Goal: Information Seeking & Learning: Understand process/instructions

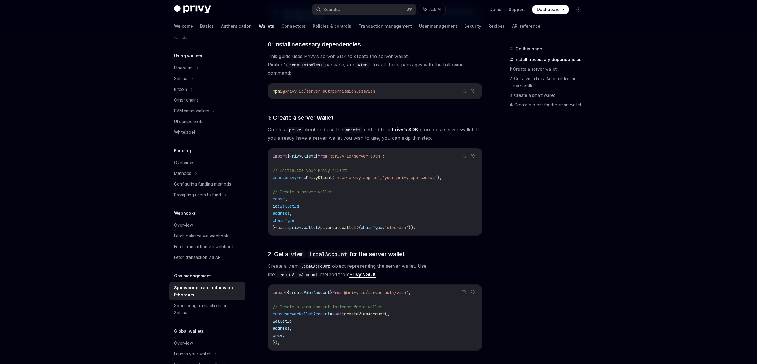
scroll to position [80, 0]
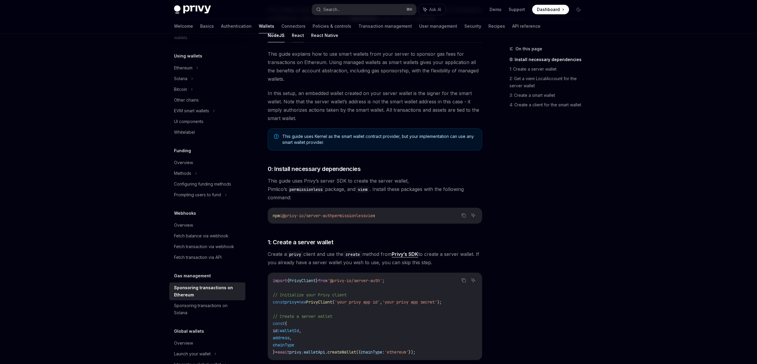
click at [293, 37] on button "React" at bounding box center [298, 35] width 12 height 14
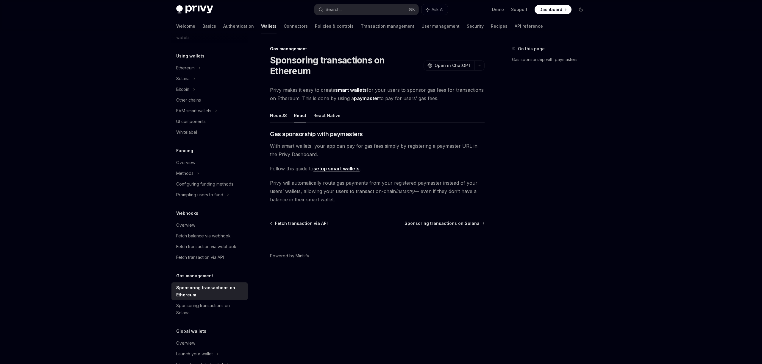
drag, startPoint x: 271, startPoint y: 90, endPoint x: 408, endPoint y: 200, distance: 175.8
click at [408, 200] on div "Privy makes it easy to create smart wallets for your users to sponsor gas fees …" at bounding box center [377, 145] width 215 height 118
click at [330, 202] on span "Privy will automatically route gas payments from your registered paymaster inst…" at bounding box center [377, 191] width 215 height 25
drag, startPoint x: 334, startPoint y: 201, endPoint x: 262, endPoint y: 182, distance: 74.2
click at [263, 182] on div "Gas management Sponsoring transactions on Ethereum OpenAI Open in ChatGPT OpenA…" at bounding box center [321, 204] width 329 height 318
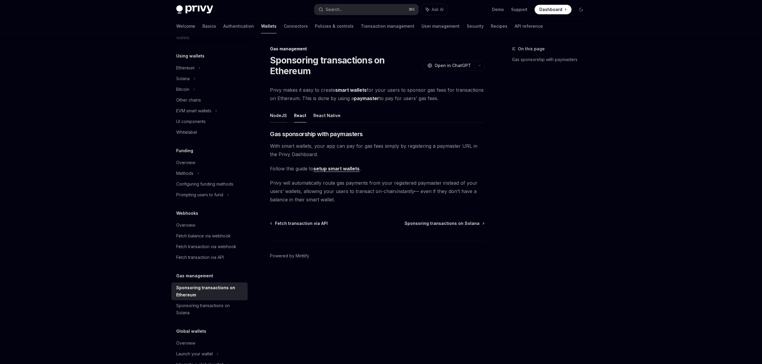
click at [273, 116] on button "NodeJS" at bounding box center [278, 115] width 17 height 14
type textarea "*"
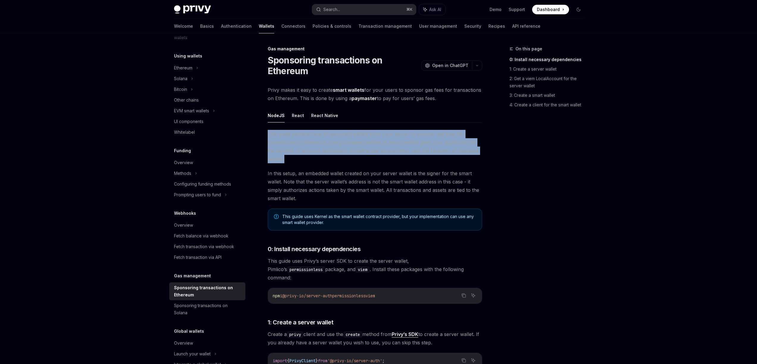
drag, startPoint x: 285, startPoint y: 159, endPoint x: 267, endPoint y: 132, distance: 31.9
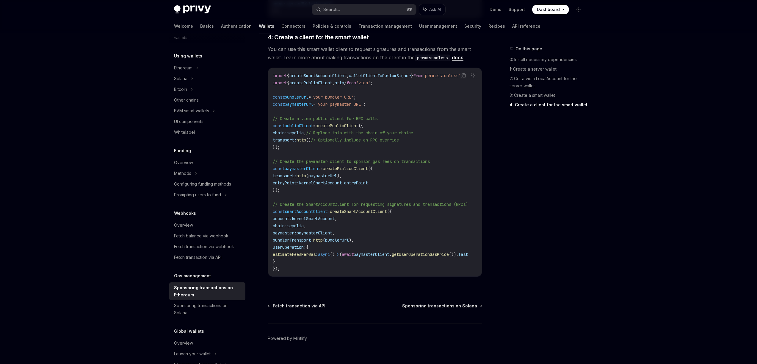
scroll to position [677, 0]
